Goal: Task Accomplishment & Management: Manage account settings

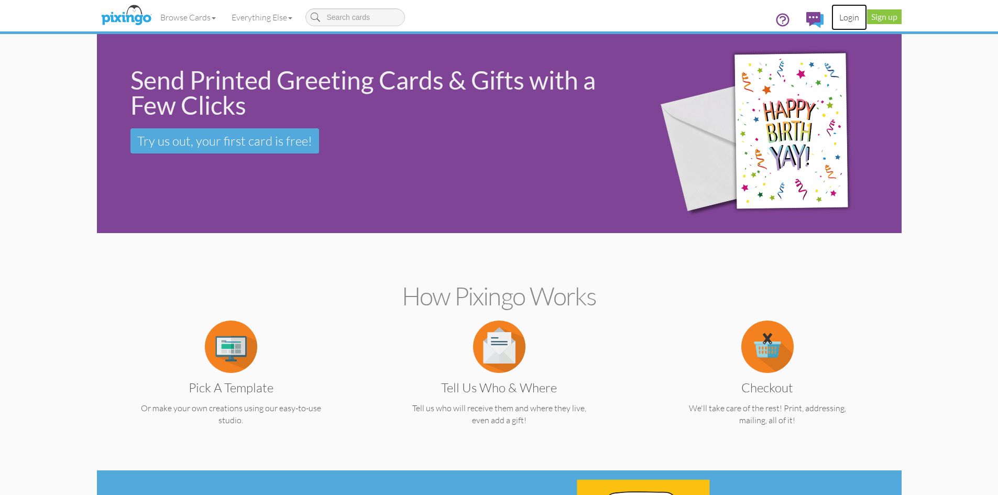
click at [845, 16] on link "Login" at bounding box center [849, 17] width 36 height 26
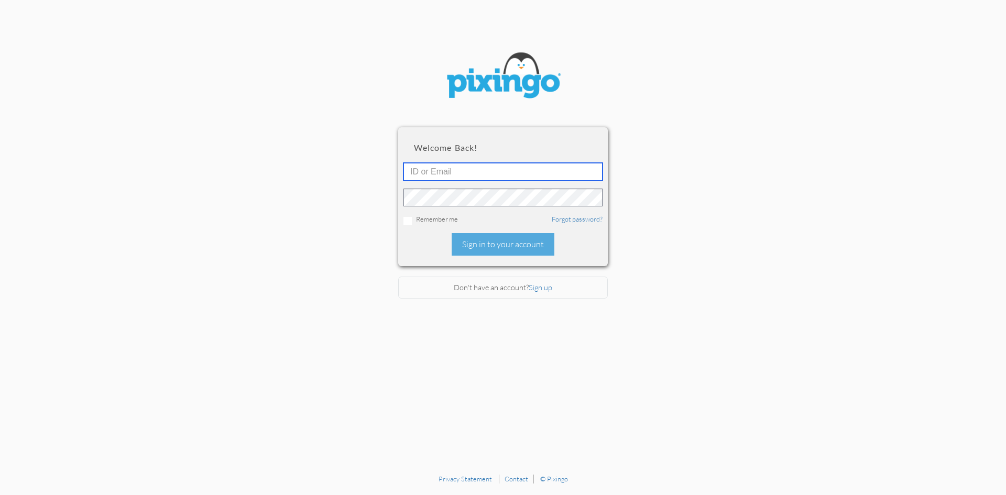
click at [532, 171] on input "text" at bounding box center [502, 172] width 199 height 18
type input "[EMAIL_ADDRESS][DOMAIN_NAME]"
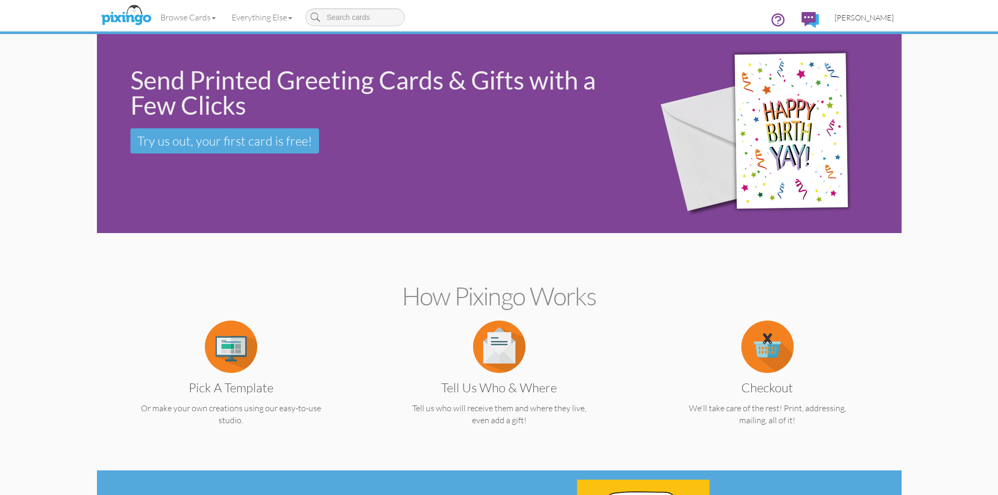
click at [876, 17] on span "[PERSON_NAME]" at bounding box center [863, 17] width 59 height 9
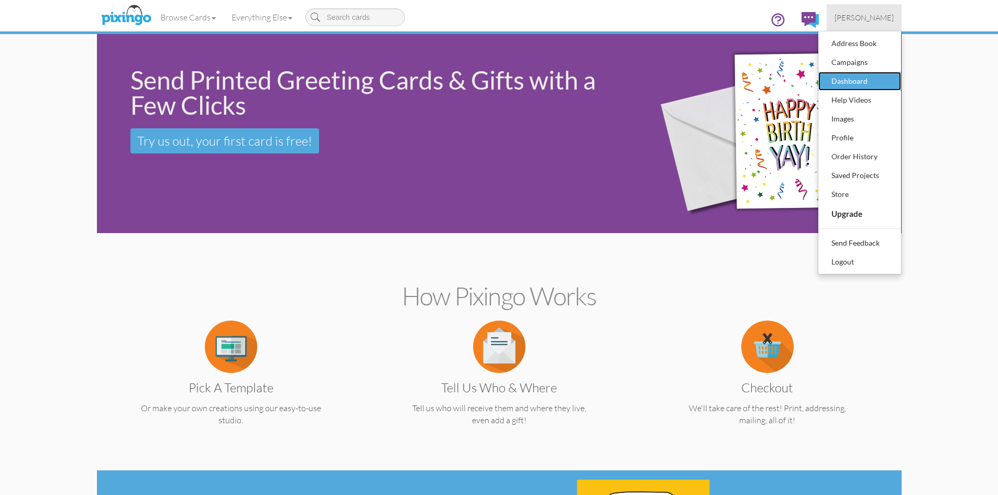
click at [860, 89] on link "Dashboard" at bounding box center [859, 81] width 83 height 19
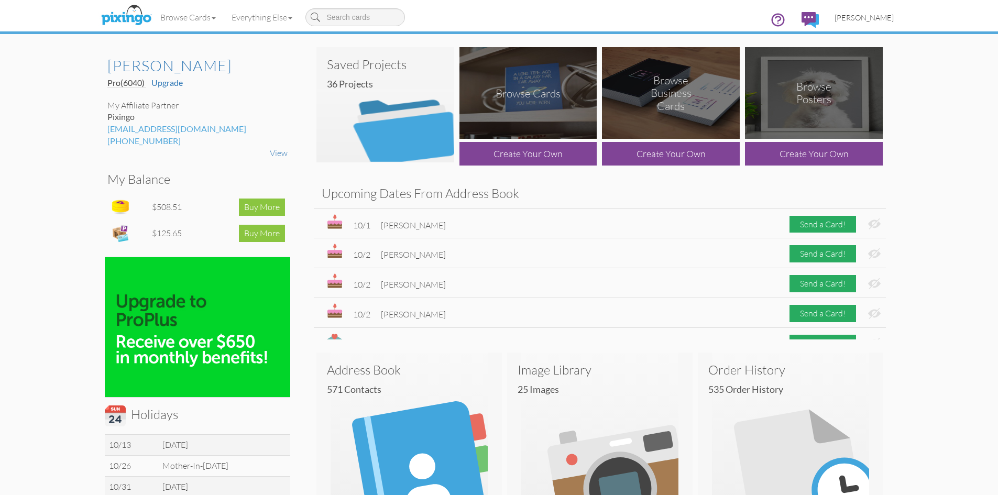
click at [877, 18] on span "[PERSON_NAME]" at bounding box center [863, 17] width 59 height 9
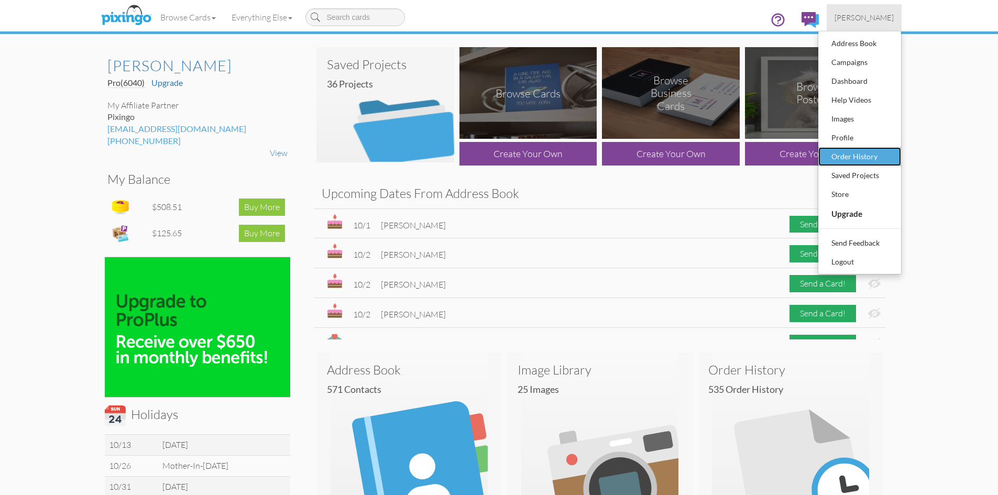
click at [851, 159] on div "Order History" at bounding box center [860, 157] width 62 height 16
